Goal: Find specific page/section: Find specific page/section

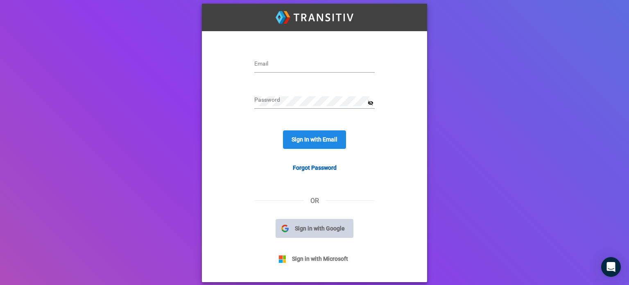
click at [311, 229] on span "Sign in with Google" at bounding box center [320, 228] width 62 height 9
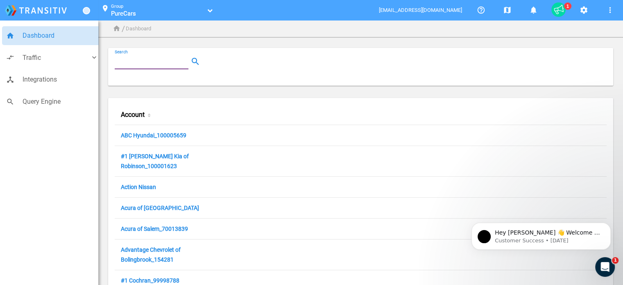
click at [168, 59] on input "Search" at bounding box center [153, 62] width 77 height 10
paste input "Eastern Shore Hyundai"
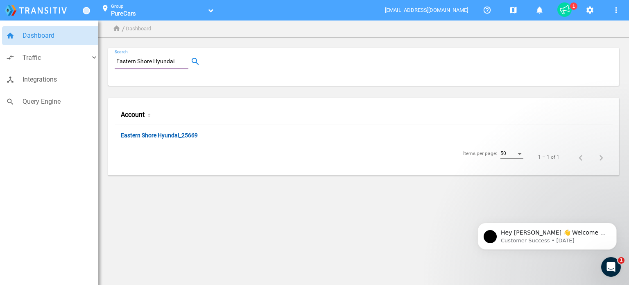
type input "Eastern Shore Hyundai"
click at [175, 134] on link "Eastern Shore Hyundai_25669" at bounding box center [159, 136] width 77 height 8
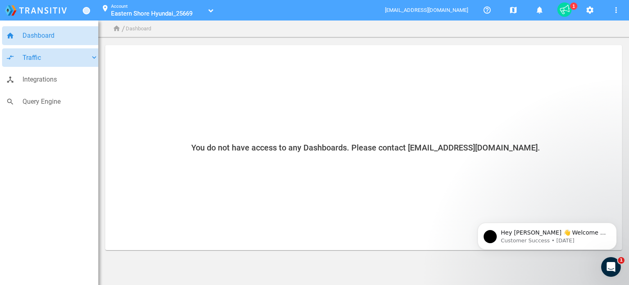
click at [84, 65] on link "compare_arrows Traffic keyboard_arrow_down" at bounding box center [52, 57] width 100 height 19
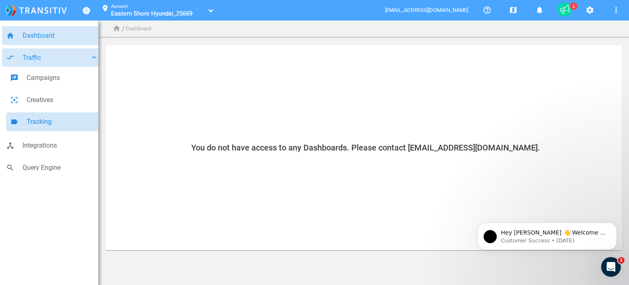
click at [50, 124] on span "Tracking" at bounding box center [63, 121] width 72 height 11
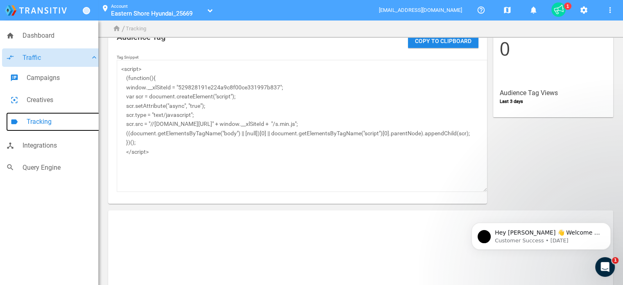
scroll to position [20, 0]
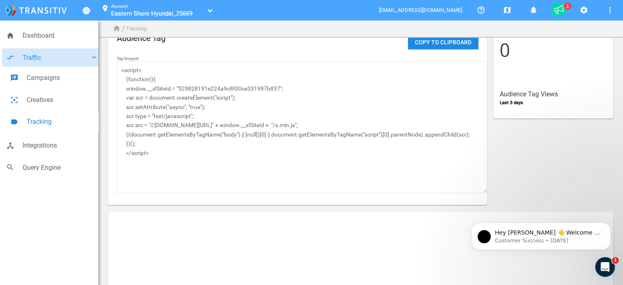
click at [592, 11] on li "settings" at bounding box center [584, 10] width 26 height 20
click at [585, 12] on mat-icon "settings" at bounding box center [584, 10] width 10 height 10
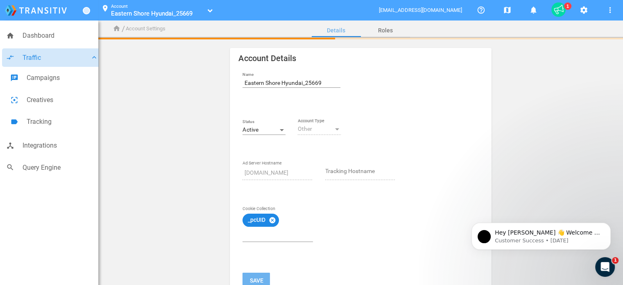
scroll to position [6, 0]
